Goal: Task Accomplishment & Management: Manage account settings

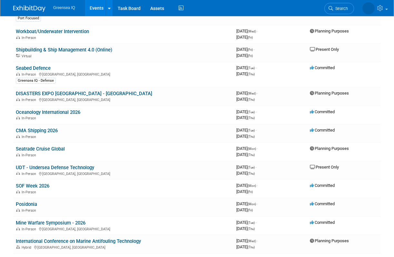
scroll to position [163, 0]
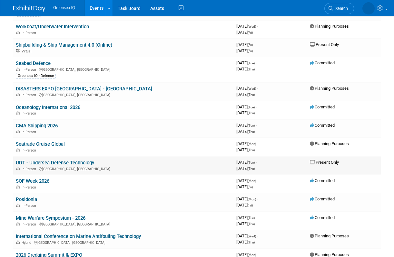
click at [58, 163] on link "UDT - Undersea Defense Technology" at bounding box center [55, 163] width 78 height 6
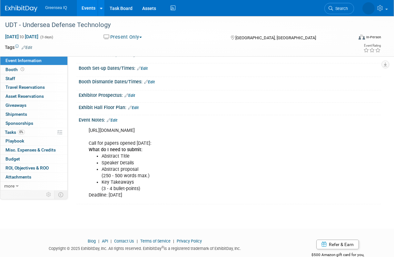
scroll to position [78, 0]
drag, startPoint x: 89, startPoint y: 130, endPoint x: 203, endPoint y: 137, distance: 114.3
click at [203, 137] on div "https://udt-global.com/conference/become-a-speaker Call for papers opened June …" at bounding box center [202, 163] width 237 height 78
copy div "https://udt-global.com/conference/become-a-speaker"
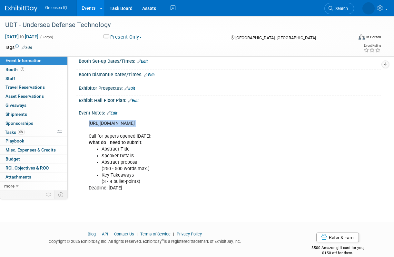
scroll to position [94, 0]
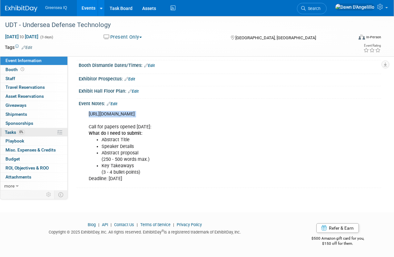
click at [12, 131] on span "Tasks 0%" at bounding box center [15, 132] width 20 height 5
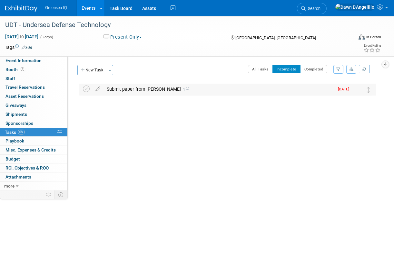
click at [128, 91] on div "Submit paper from Ben 1" at bounding box center [218, 89] width 230 height 11
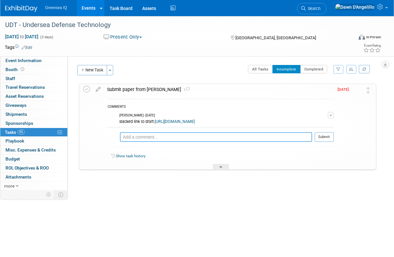
click at [133, 142] on textarea at bounding box center [216, 137] width 192 height 10
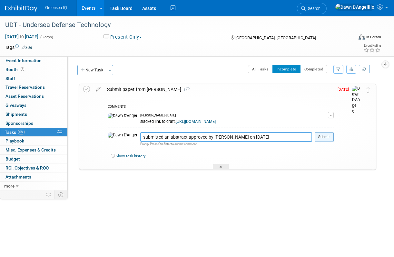
type textarea "submitted an abstract approved by Rob on Oct. 7 2025"
click at [326, 142] on button "Submit" at bounding box center [323, 137] width 19 height 10
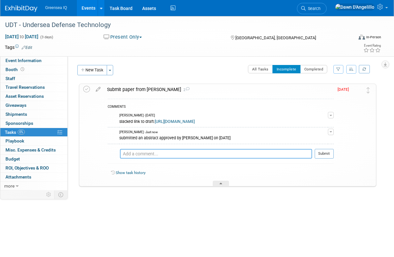
click at [130, 159] on textarea at bounding box center [216, 154] width 192 height 10
click at [332, 116] on span "button" at bounding box center [330, 115] width 3 height 1
click at [164, 159] on textarea at bounding box center [216, 154] width 192 height 10
paste textarea "https://docs.google.com/document/d/11VAxDBok1xhB62NYEJg4poNgpsSdLhYYpPJi9nioecQ…"
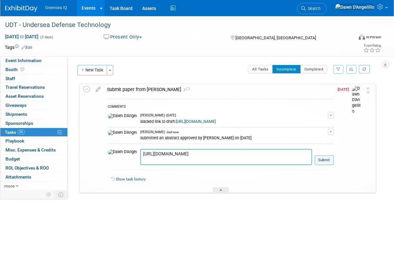
type textarea "https://docs.google.com/document/d/11VAxDBok1xhB62NYEJg4poNgpsSdLhYYpPJi9nioecQ…"
click at [326, 165] on button "Submit" at bounding box center [323, 161] width 19 height 10
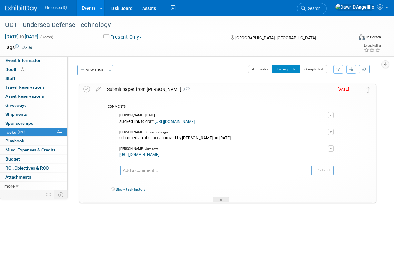
click at [267, 232] on div "UDT - Undersea Defense Technology London, United Kingdom Apr 14, 2026 to Apr 16…" at bounding box center [226, 158] width 300 height 150
click at [332, 114] on button "button" at bounding box center [331, 115] width 6 height 6
click at [319, 125] on link "Edit Comment" at bounding box center [307, 124] width 51 height 9
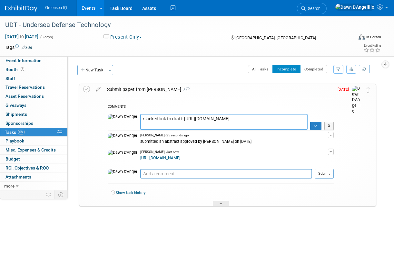
drag, startPoint x: 162, startPoint y: 118, endPoint x: 208, endPoint y: 130, distance: 47.4
click at [208, 130] on textarea "slacked link to draft: https://docs.google.com/document/d/12AY8cNlO9RmF-1Hls7l8…" at bounding box center [223, 122] width 167 height 16
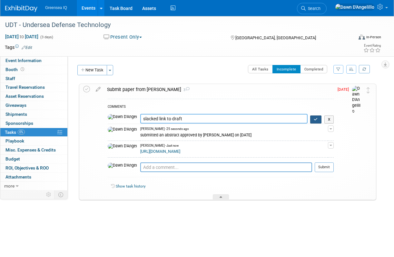
type textarea "slacked link to draft"
click at [318, 118] on icon "button" at bounding box center [316, 120] width 4 height 4
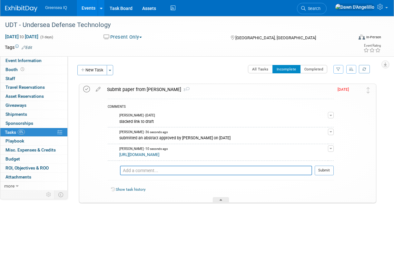
click at [87, 89] on icon at bounding box center [86, 89] width 7 height 7
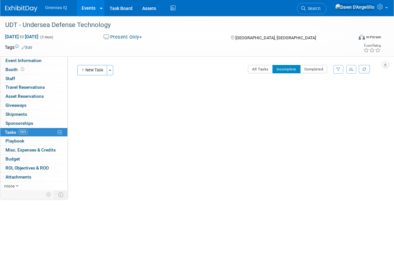
click at [56, 227] on body "Greensea IQ Events Add Event Bulk Upload Events Shareable Event Boards Recently…" at bounding box center [197, 128] width 394 height 257
click at [88, 7] on link "Events" at bounding box center [89, 8] width 24 height 16
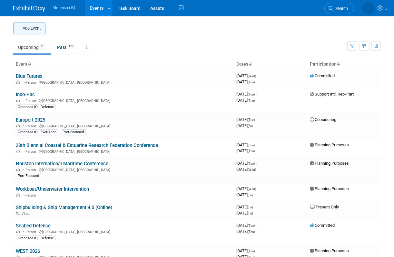
click at [34, 27] on button "Add Event" at bounding box center [29, 29] width 32 height 12
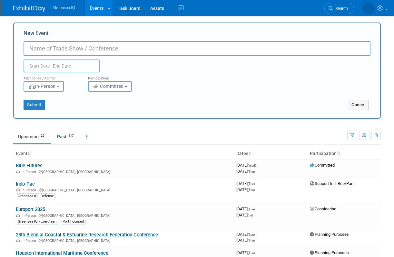
paste input "Marine UXO Survey & Clearance Symposium"
type input "Marine UXO Survey & Clearance Symposium"
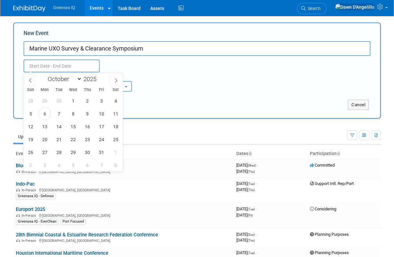
click at [45, 66] on input "text" at bounding box center [62, 66] width 76 height 13
click at [100, 77] on span at bounding box center [99, 77] width 5 height 4
type input "2026"
click at [79, 79] on select "January February March April May June July August September October November De…" at bounding box center [63, 79] width 37 height 8
select select "1"
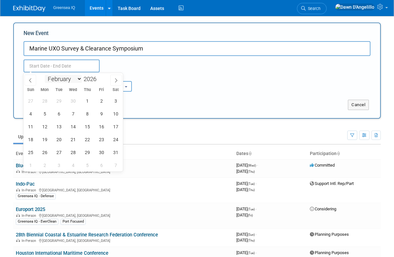
click at [45, 75] on select "January February March April May June July August September October November De…" at bounding box center [63, 79] width 37 height 8
click at [60, 102] on span "3" at bounding box center [59, 101] width 13 height 13
click at [87, 101] on span "5" at bounding box center [87, 101] width 13 height 13
type input "Feb 3, 2026 to Feb 5, 2026"
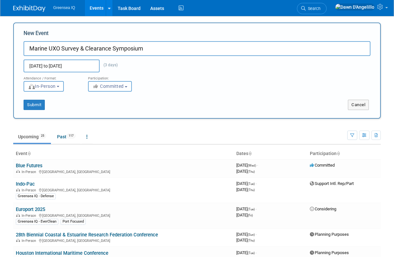
click at [113, 88] on span "Committed" at bounding box center [107, 86] width 31 height 5
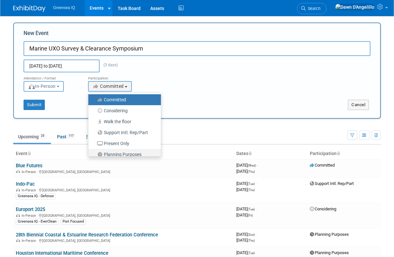
click at [119, 154] on label "Planning Purposes" at bounding box center [123, 154] width 63 height 8
click at [94, 154] on input "Planning Purposes" at bounding box center [92, 155] width 4 height 4
select select "104"
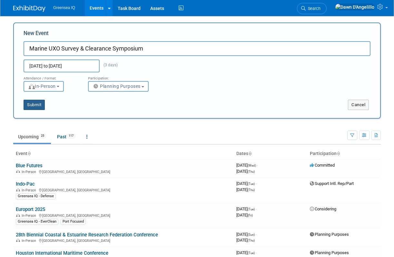
click at [35, 104] on button "Submit" at bounding box center [34, 105] width 21 height 10
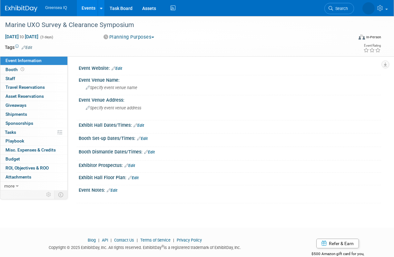
click at [120, 68] on link "Edit" at bounding box center [116, 68] width 11 height 5
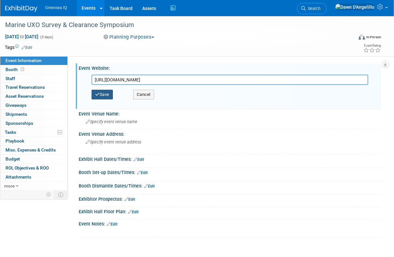
type input "[URL][DOMAIN_NAME]"
click at [105, 92] on button "Save" at bounding box center [102, 95] width 21 height 10
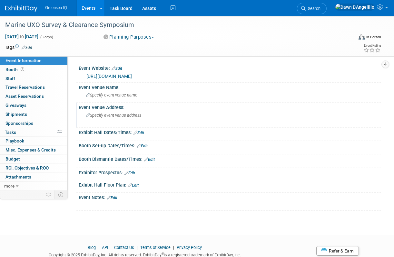
click at [114, 115] on span "Specify event venue address" at bounding box center [113, 115] width 55 height 5
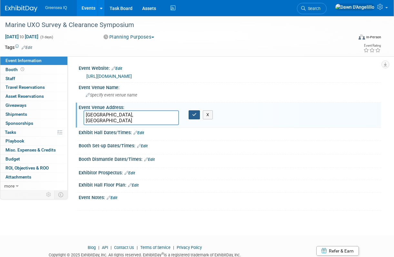
type textarea "Manchester, England"
click at [194, 114] on icon "button" at bounding box center [194, 115] width 5 height 4
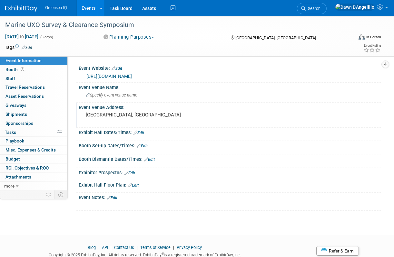
click at [88, 7] on link "Events" at bounding box center [89, 8] width 24 height 16
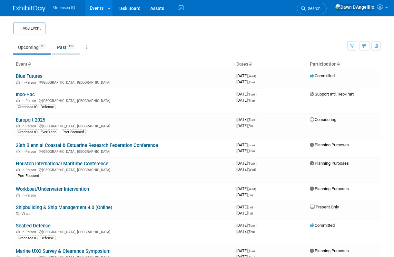
click at [63, 47] on link "Past 117" at bounding box center [66, 47] width 28 height 12
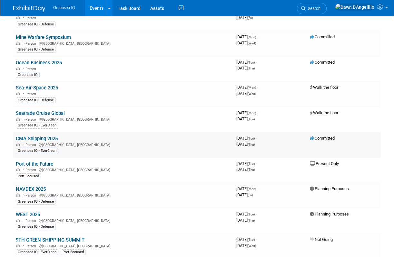
scroll to position [356, 0]
